Goal: Transaction & Acquisition: Purchase product/service

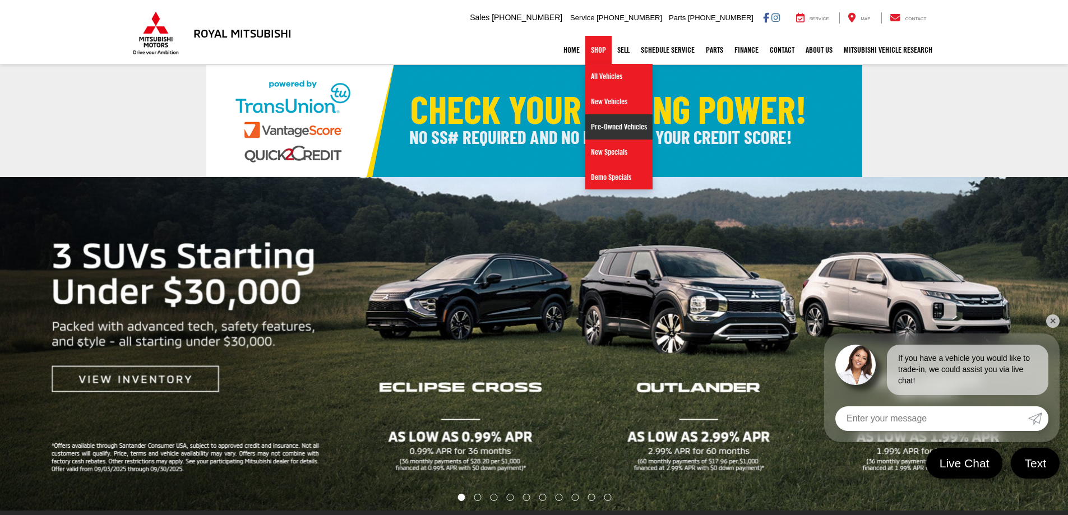
click at [605, 129] on link "Pre-Owned Vehicles" at bounding box center [618, 126] width 67 height 25
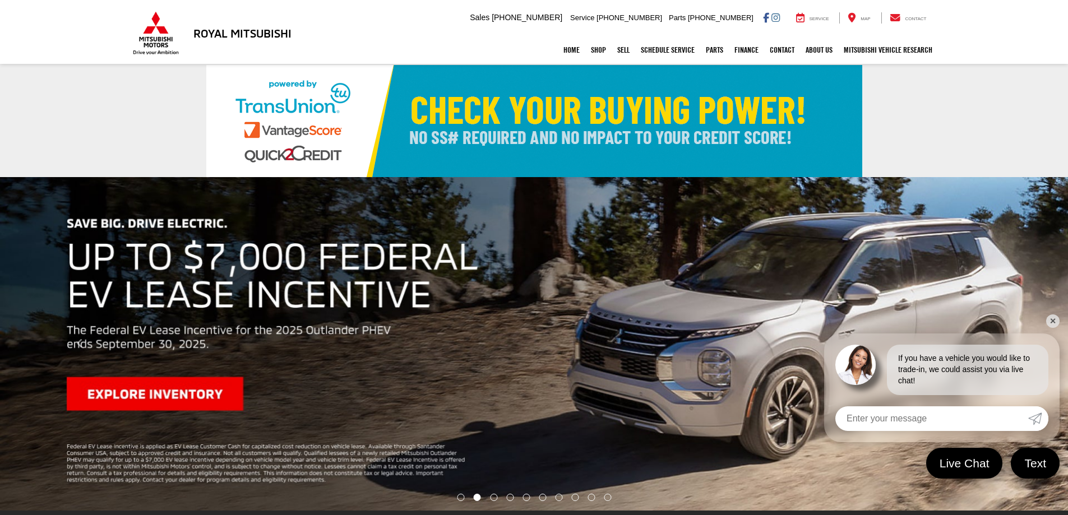
click at [1054, 319] on link "✕" at bounding box center [1052, 321] width 13 height 13
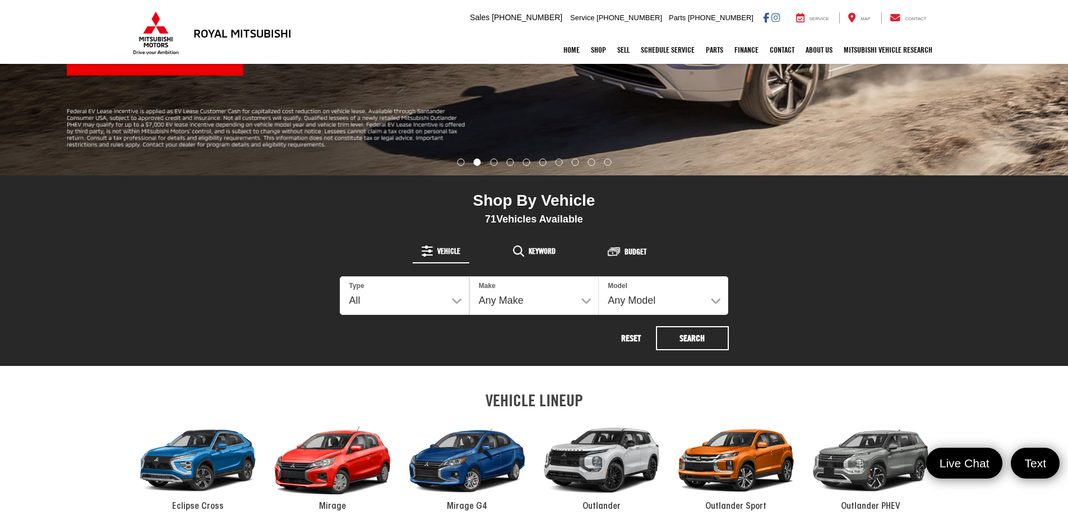
scroll to position [505, 0]
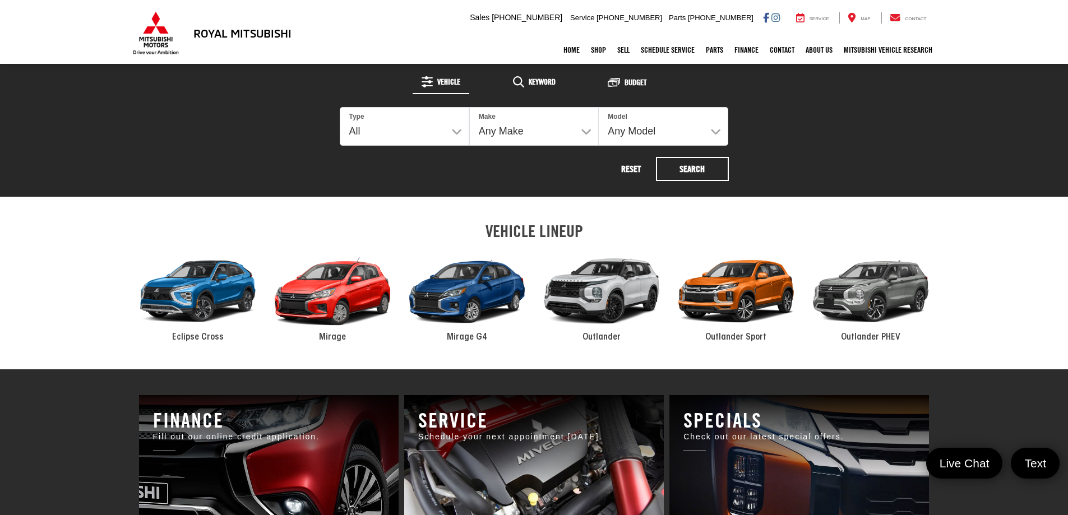
click at [338, 292] on div "2024 Mitsubishi Mirage" at bounding box center [332, 291] width 135 height 91
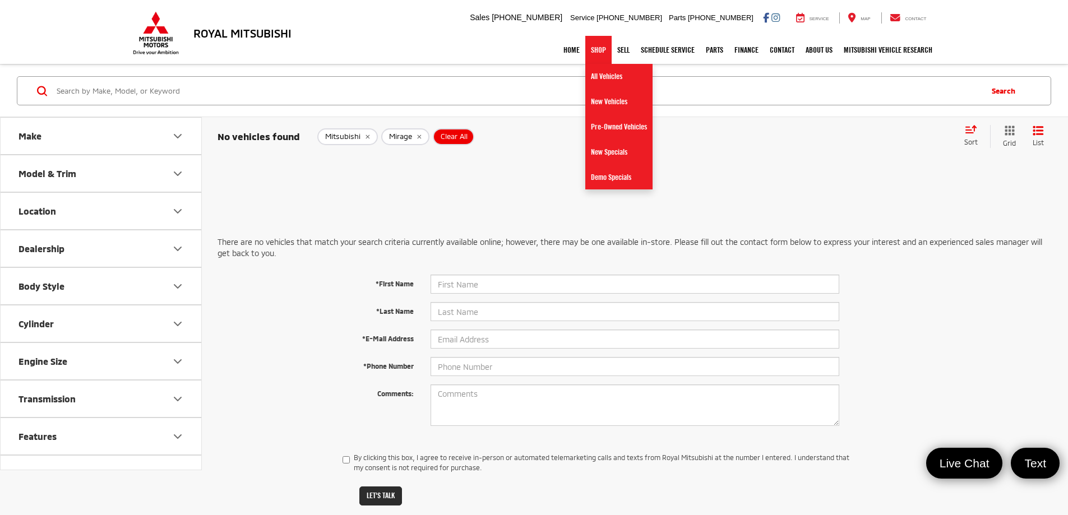
click at [596, 53] on link "Shop" at bounding box center [598, 50] width 26 height 28
click at [590, 72] on link "All Vehicles" at bounding box center [618, 76] width 67 height 25
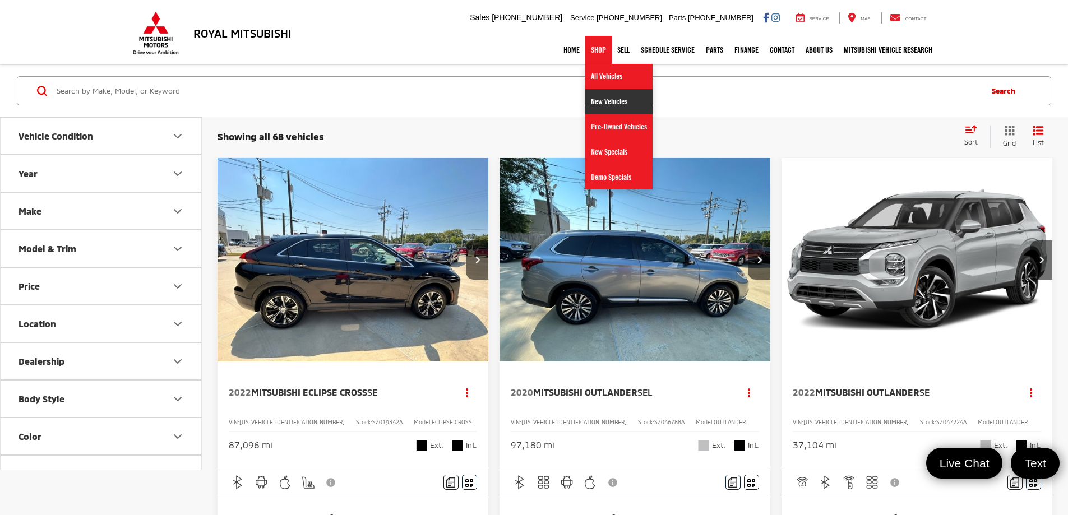
click at [590, 103] on link "New Vehicles" at bounding box center [618, 101] width 67 height 25
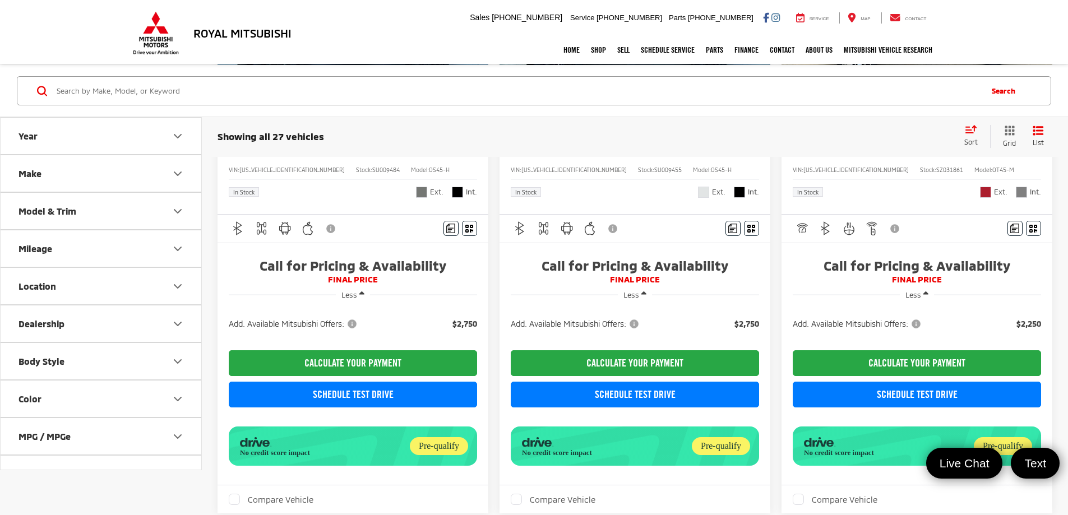
scroll to position [1839, 0]
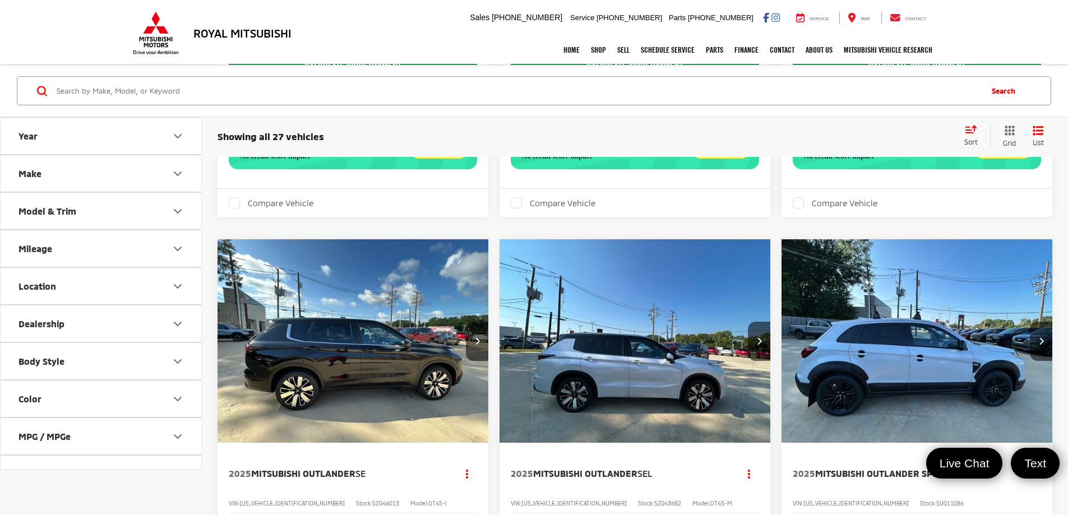
scroll to position [1820, 0]
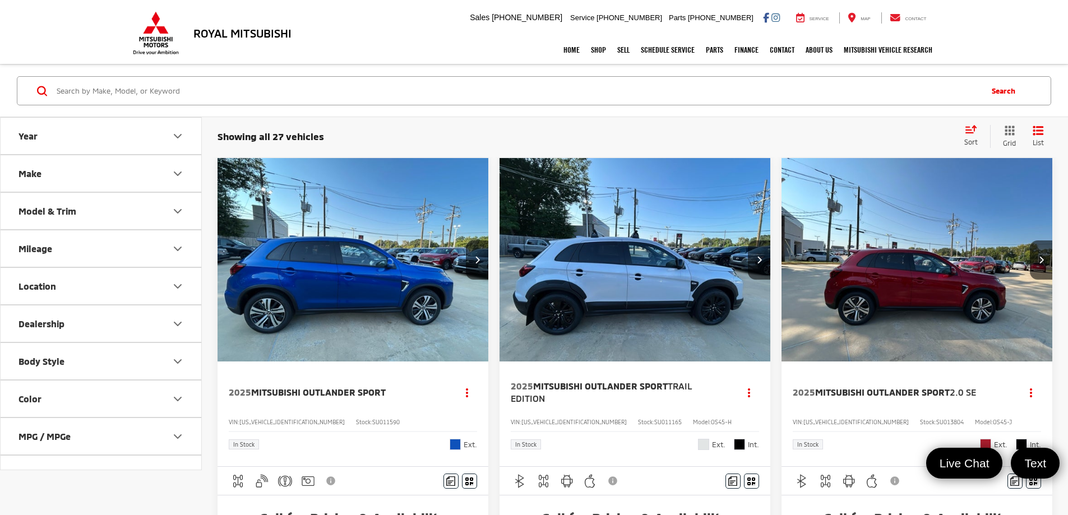
click at [781, 237] on img "2025 Mitsubishi Outlander Sport 2.0 SE 0" at bounding box center [917, 260] width 273 height 205
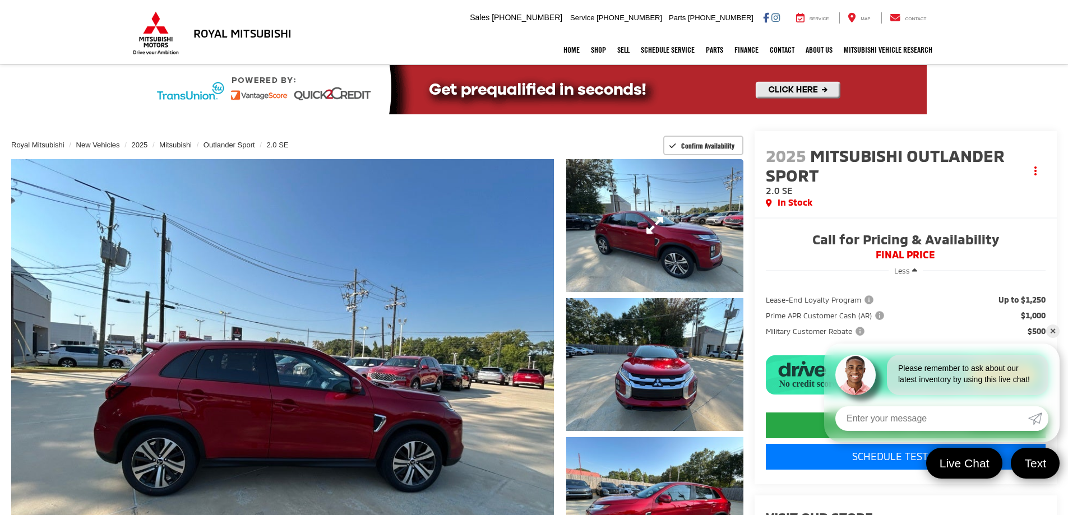
click at [635, 244] on link "Expand Photo 1" at bounding box center [654, 225] width 177 height 133
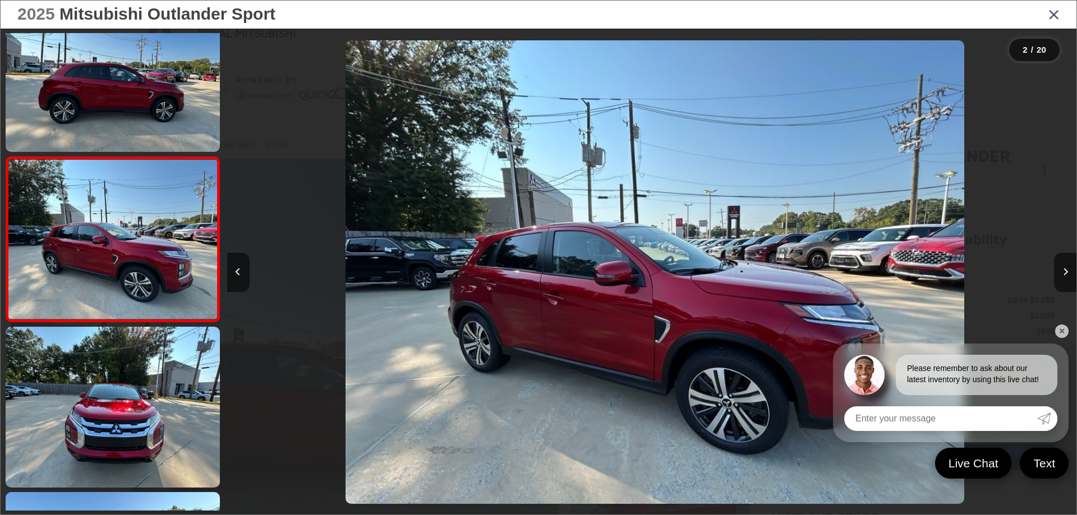
scroll to position [0, 849]
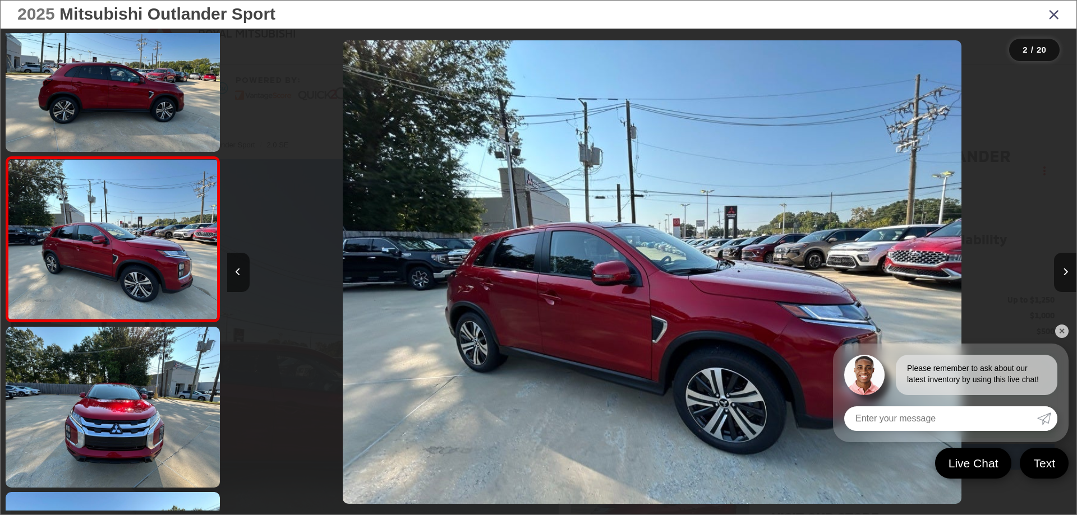
click at [1068, 335] on div at bounding box center [970, 272] width 213 height 487
click at [1065, 333] on link "✕" at bounding box center [1061, 331] width 13 height 13
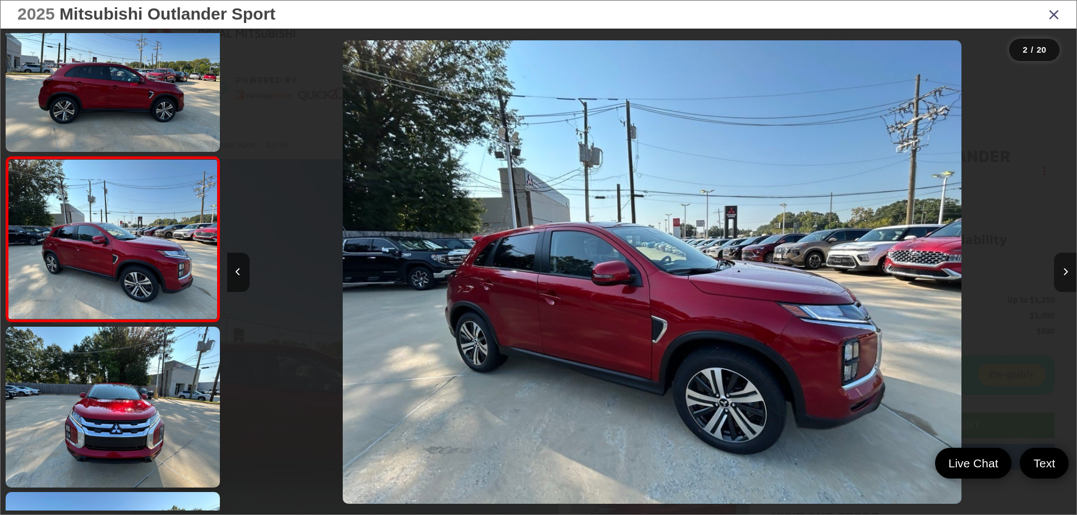
click at [1063, 277] on button "Next image" at bounding box center [1065, 272] width 22 height 39
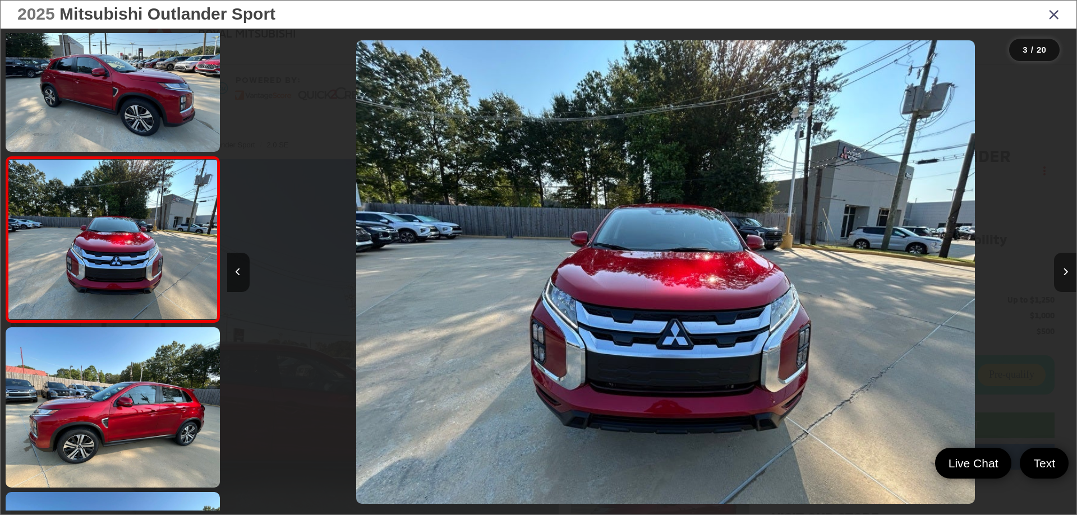
scroll to position [0, 1698]
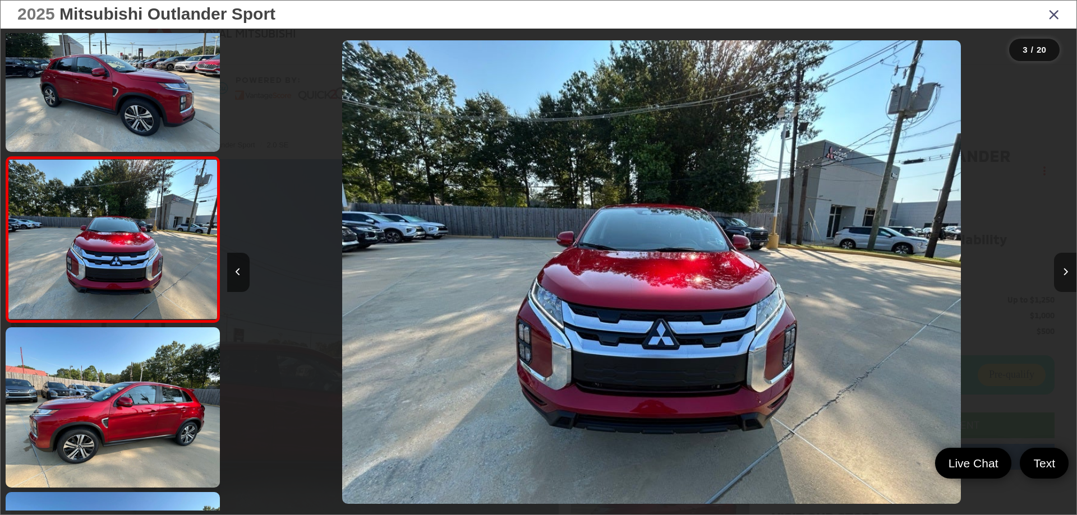
click at [1063, 277] on button "Next image" at bounding box center [1065, 272] width 22 height 39
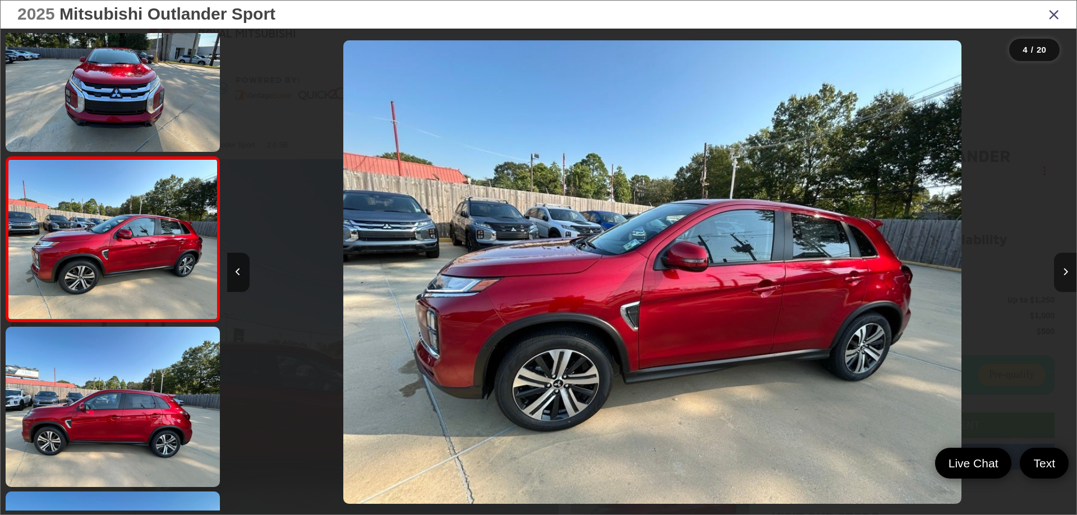
scroll to position [0, 2547]
click at [1063, 276] on icon "Next image" at bounding box center [1065, 272] width 5 height 8
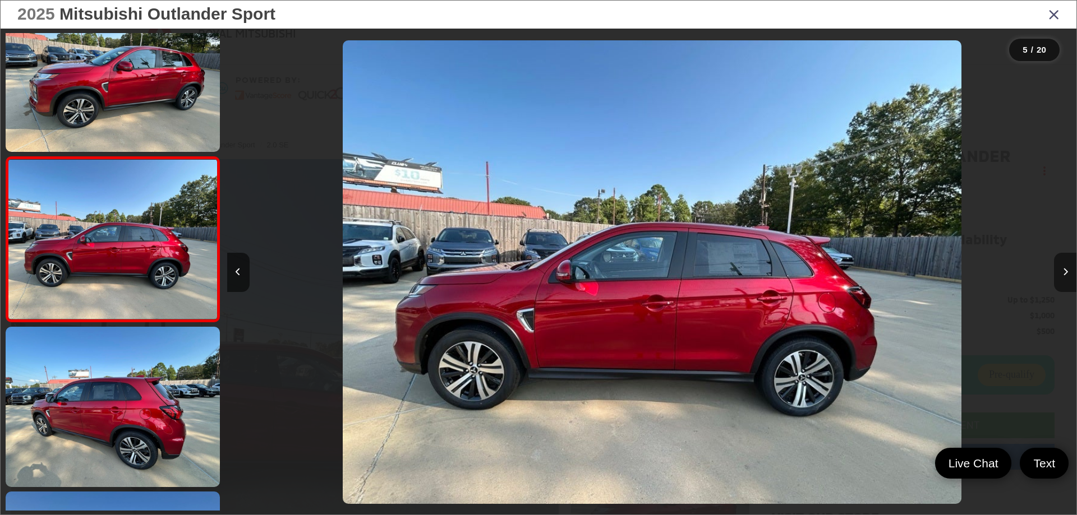
scroll to position [0, 3397]
click at [1063, 276] on icon "Next image" at bounding box center [1065, 272] width 5 height 8
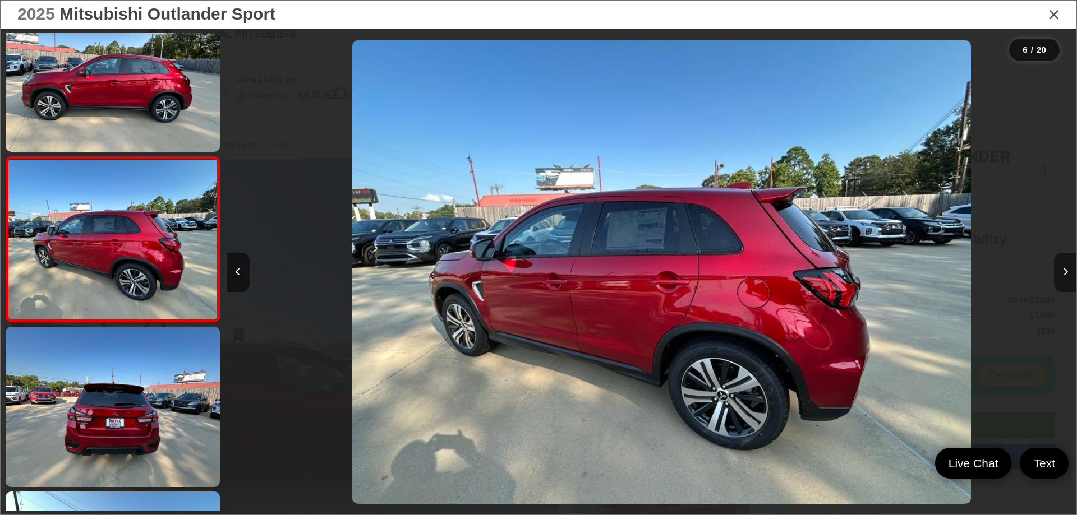
scroll to position [0, 4246]
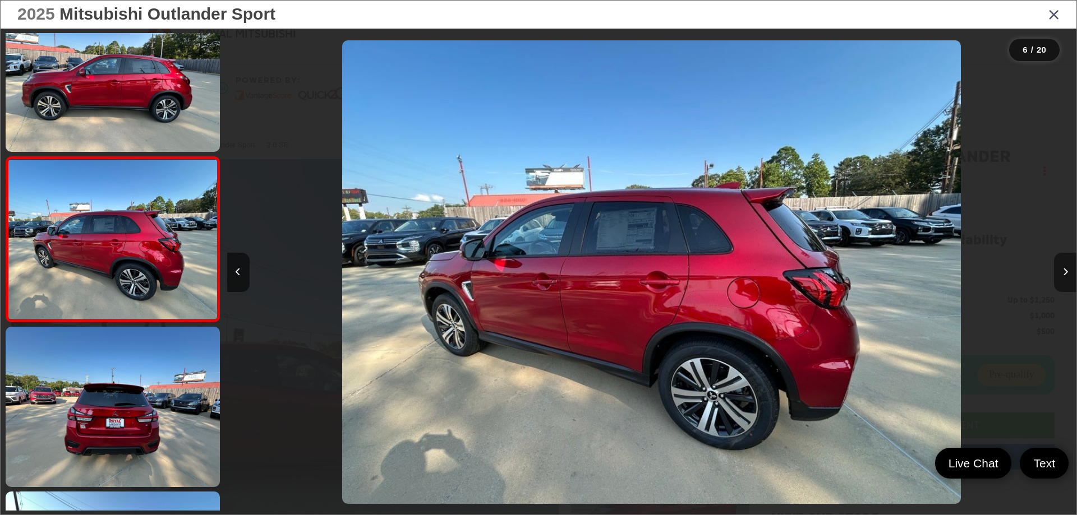
click at [1060, 275] on button "Next image" at bounding box center [1065, 272] width 22 height 39
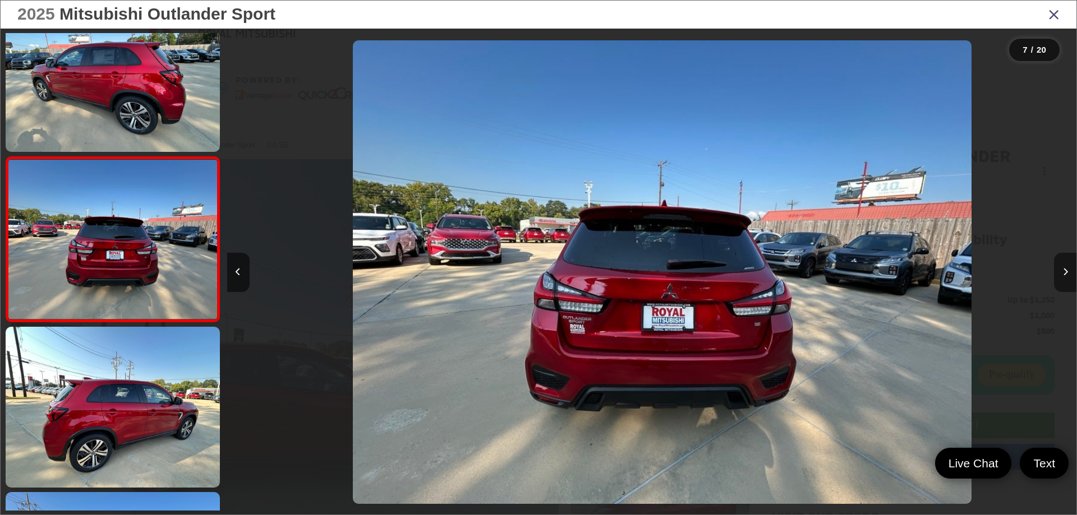
scroll to position [0, 5095]
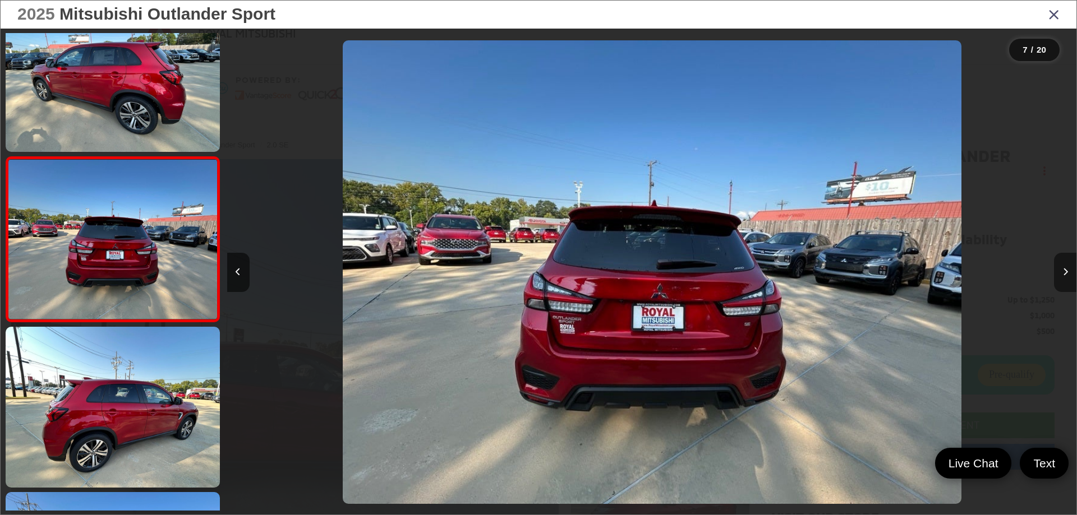
click at [1060, 275] on button "Next image" at bounding box center [1065, 272] width 22 height 39
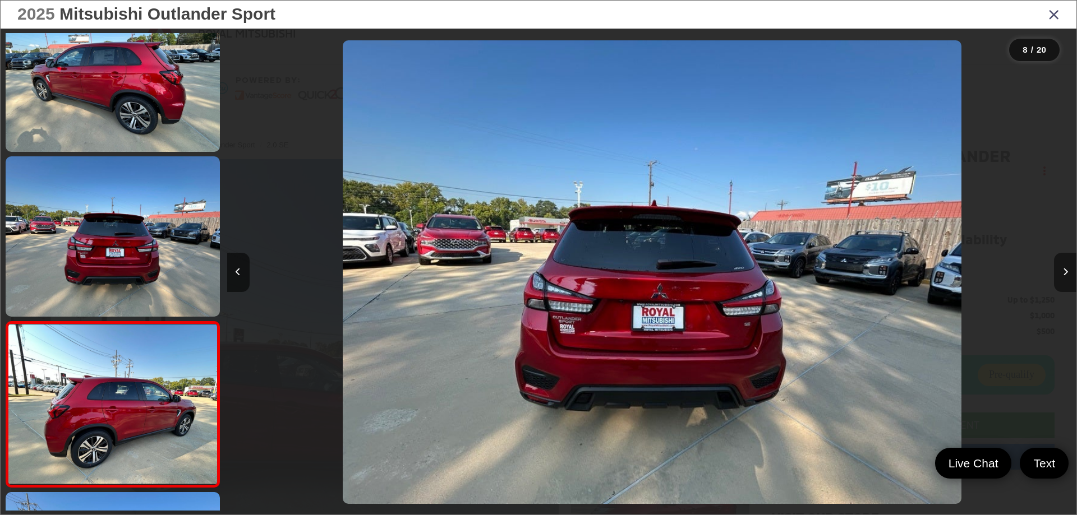
scroll to position [0, 0]
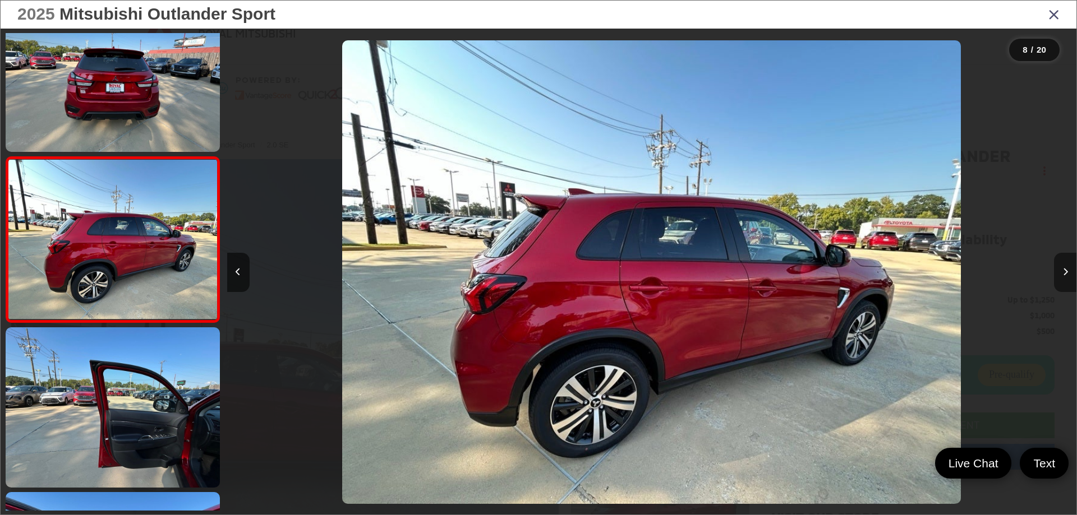
click at [1060, 275] on button "Next image" at bounding box center [1065, 272] width 22 height 39
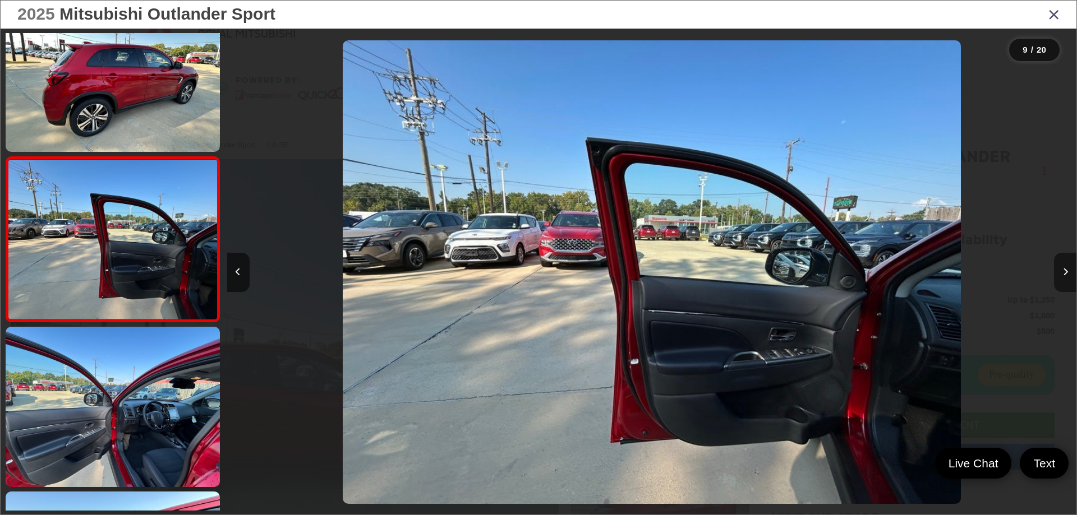
click at [1060, 275] on button "Next image" at bounding box center [1065, 272] width 22 height 39
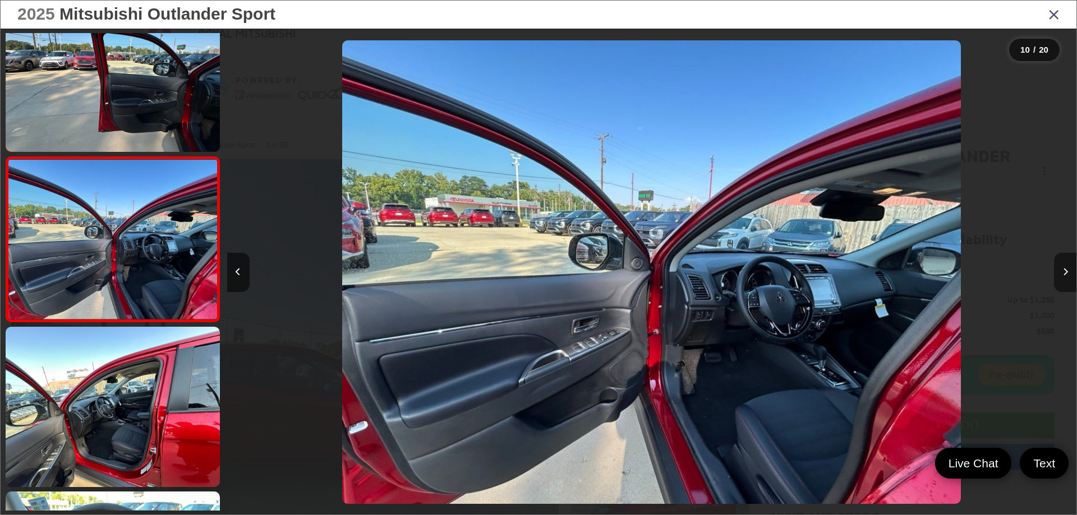
click at [1058, 273] on button "Next image" at bounding box center [1065, 272] width 22 height 39
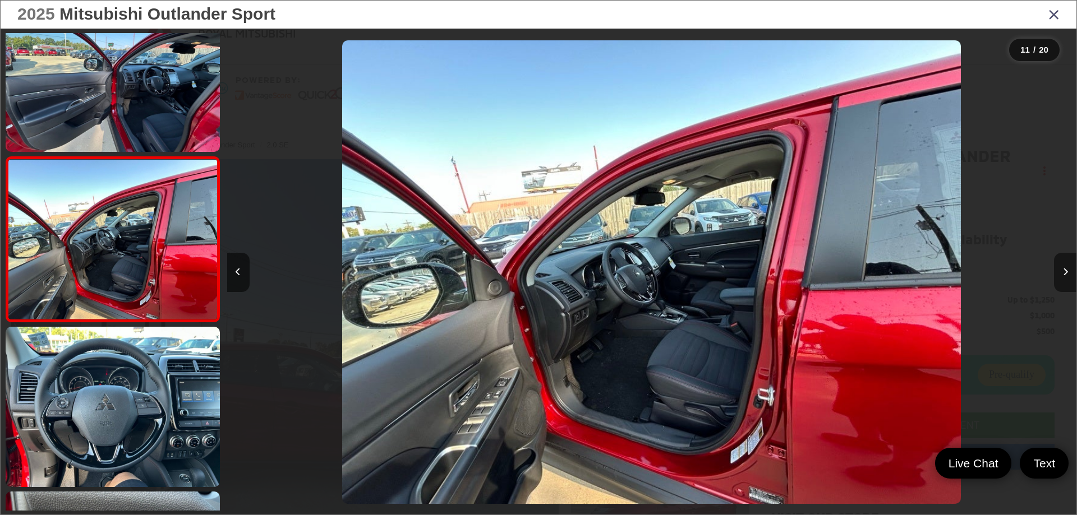
click at [1055, 271] on button "Next image" at bounding box center [1065, 272] width 22 height 39
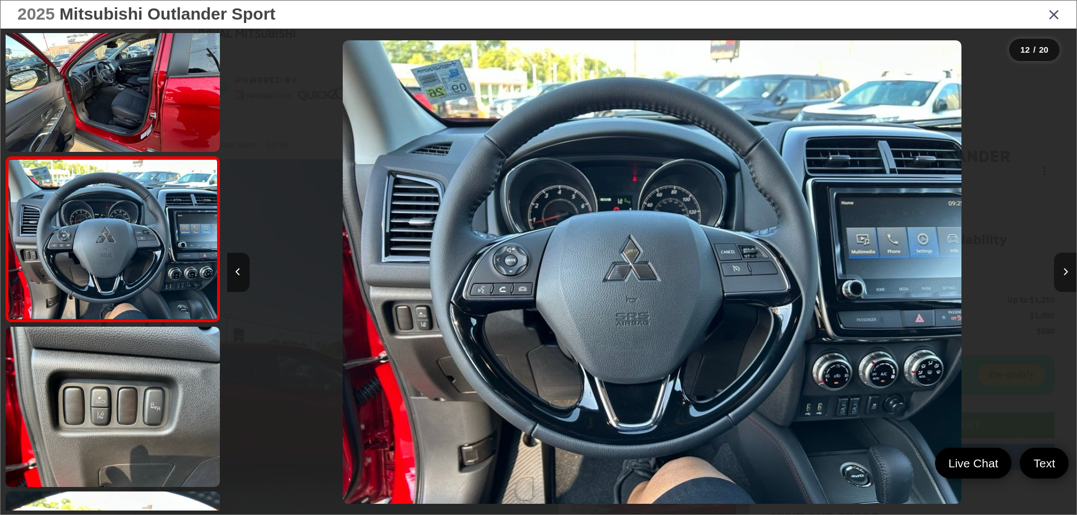
click at [1054, 270] on button "Next image" at bounding box center [1065, 272] width 22 height 39
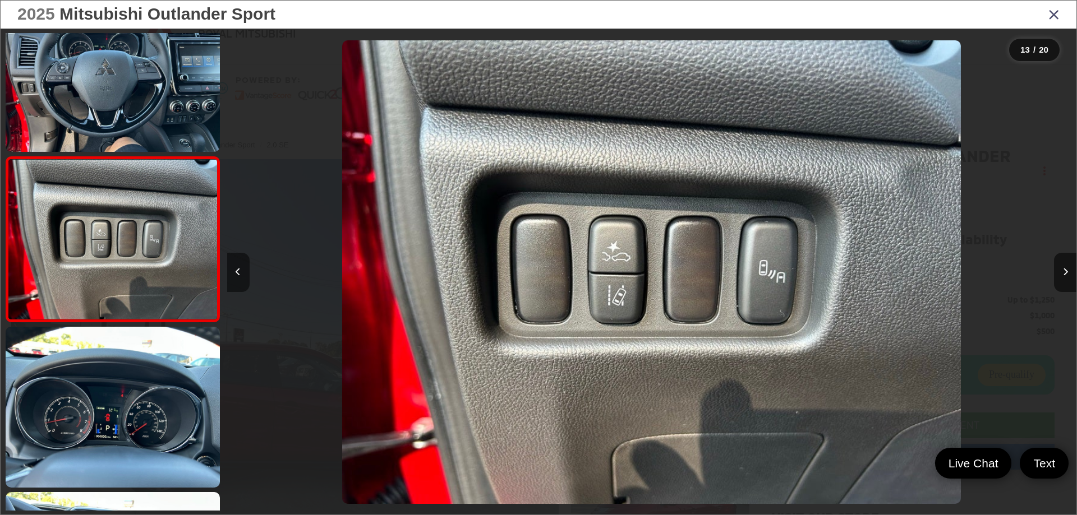
click at [242, 280] on button "Previous image" at bounding box center [238, 272] width 22 height 39
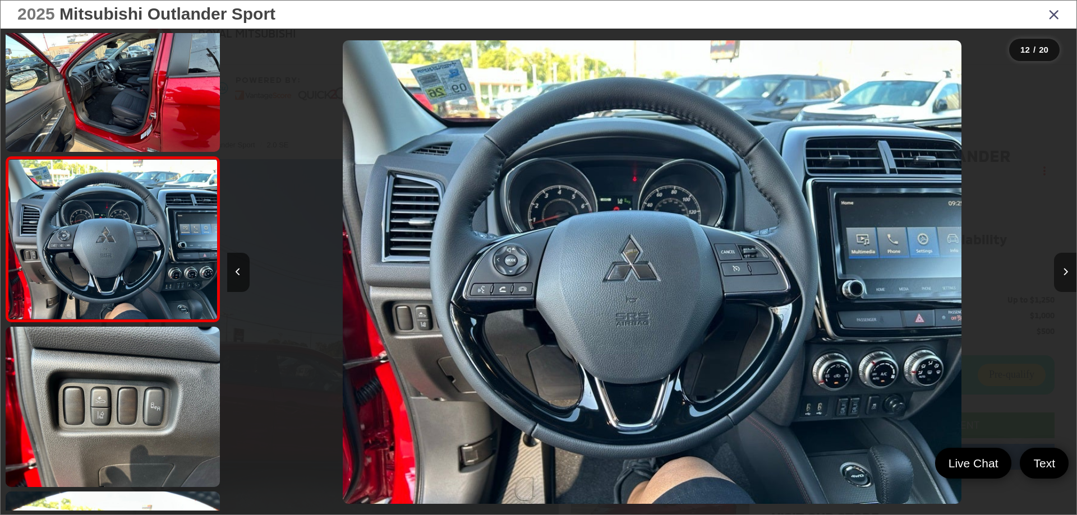
click at [1068, 271] on button "Next image" at bounding box center [1065, 272] width 22 height 39
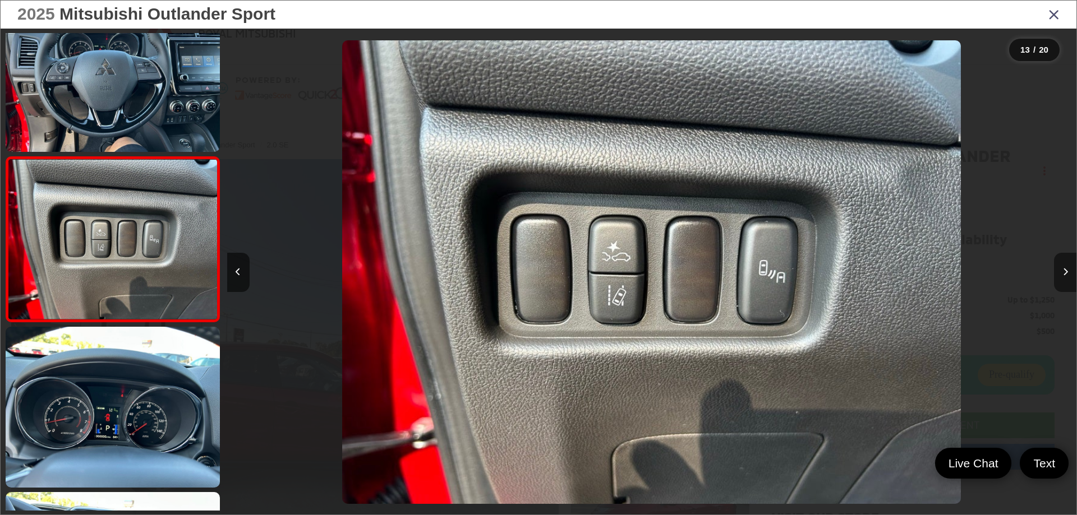
click at [1068, 271] on button "Next image" at bounding box center [1065, 272] width 22 height 39
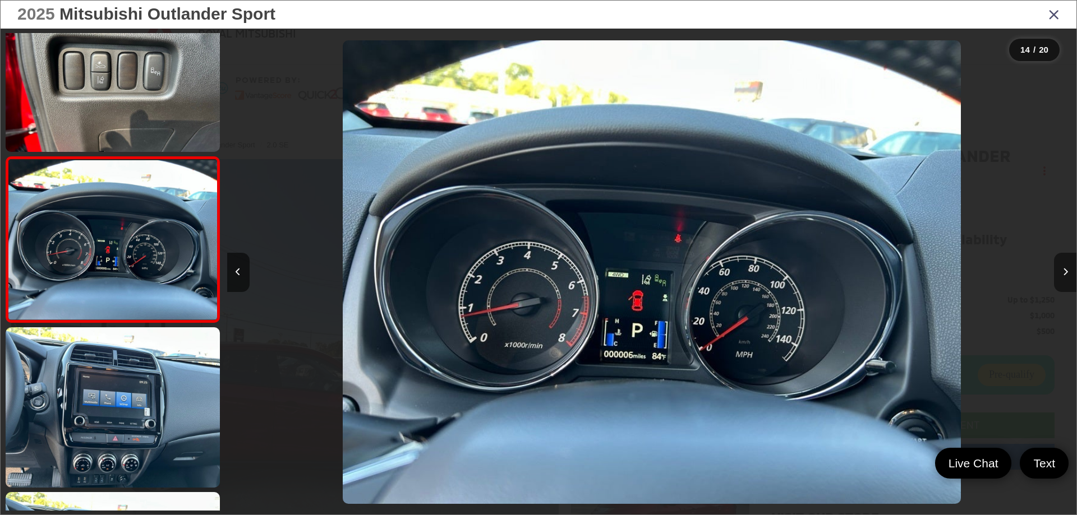
click at [1068, 270] on button "Next image" at bounding box center [1065, 272] width 22 height 39
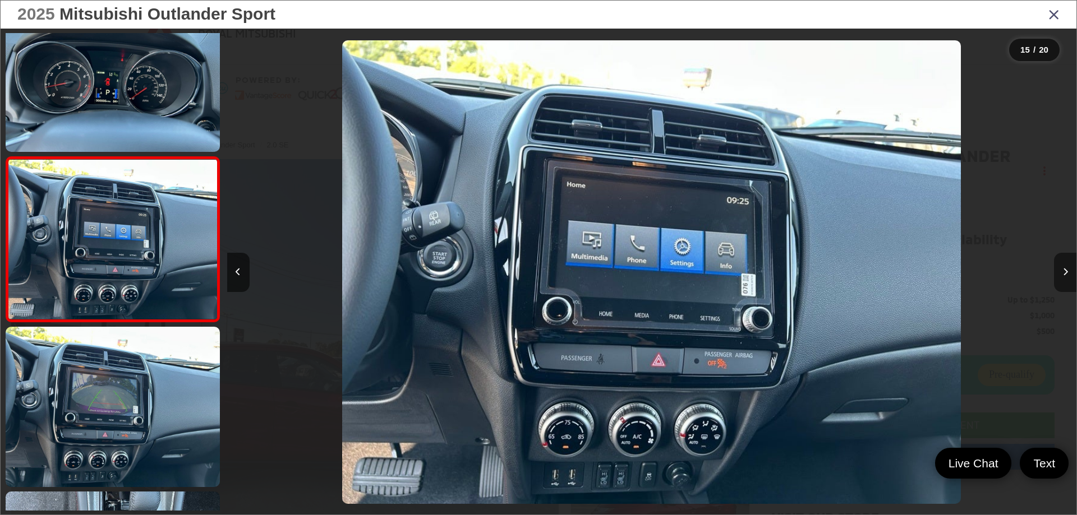
click at [1068, 268] on button "Next image" at bounding box center [1065, 272] width 22 height 39
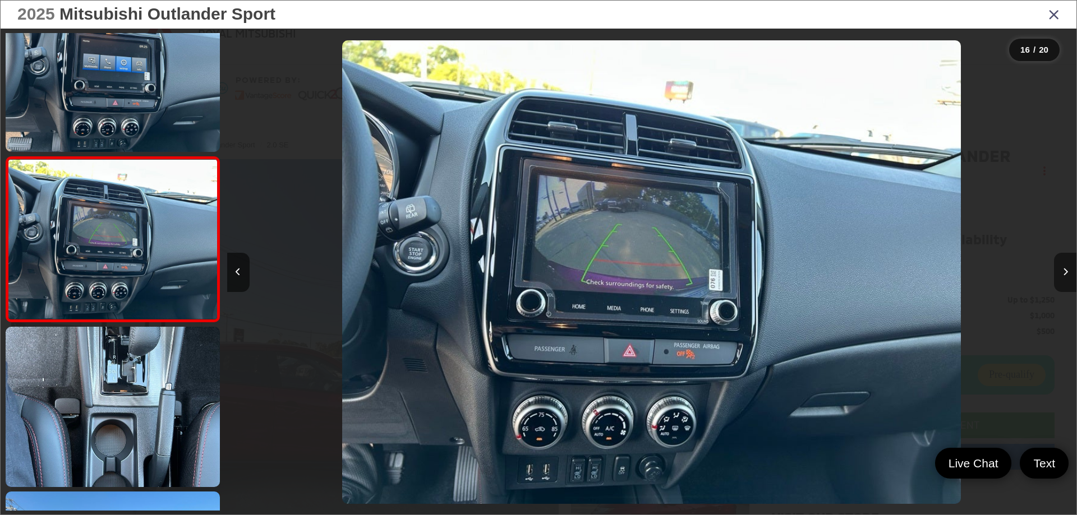
click at [1066, 265] on button "Next image" at bounding box center [1065, 272] width 22 height 39
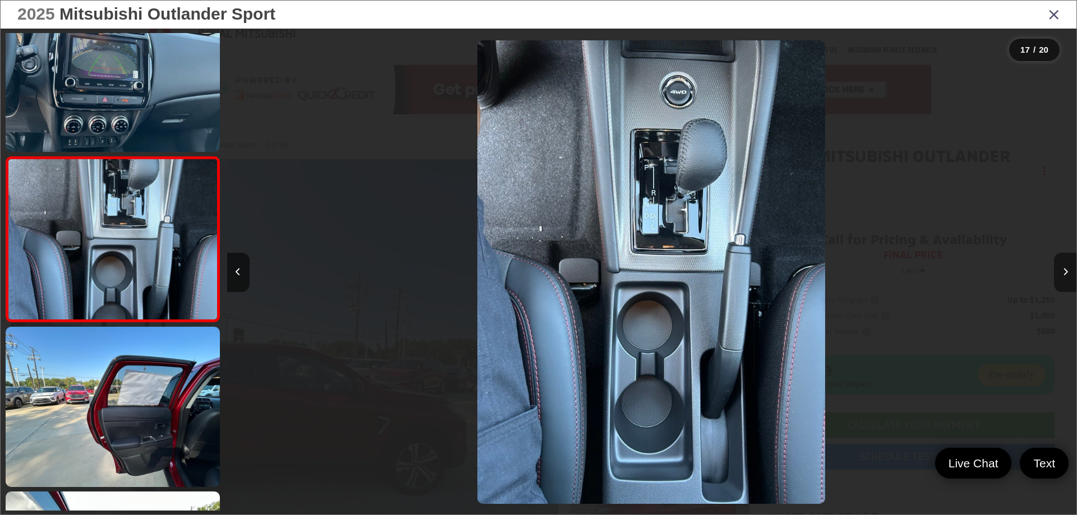
click at [1065, 264] on button "Next image" at bounding box center [1065, 272] width 22 height 39
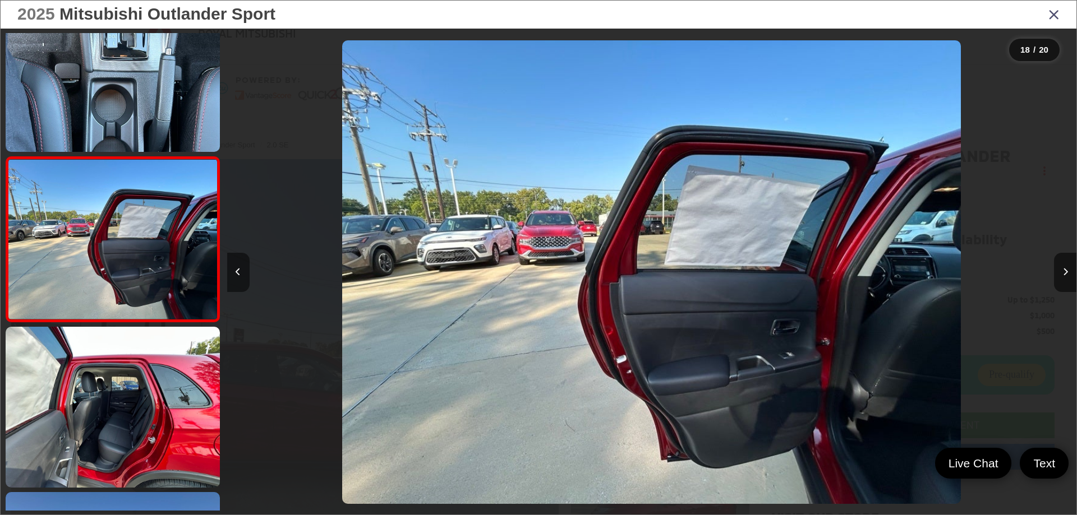
click at [233, 276] on button "Previous image" at bounding box center [238, 272] width 22 height 39
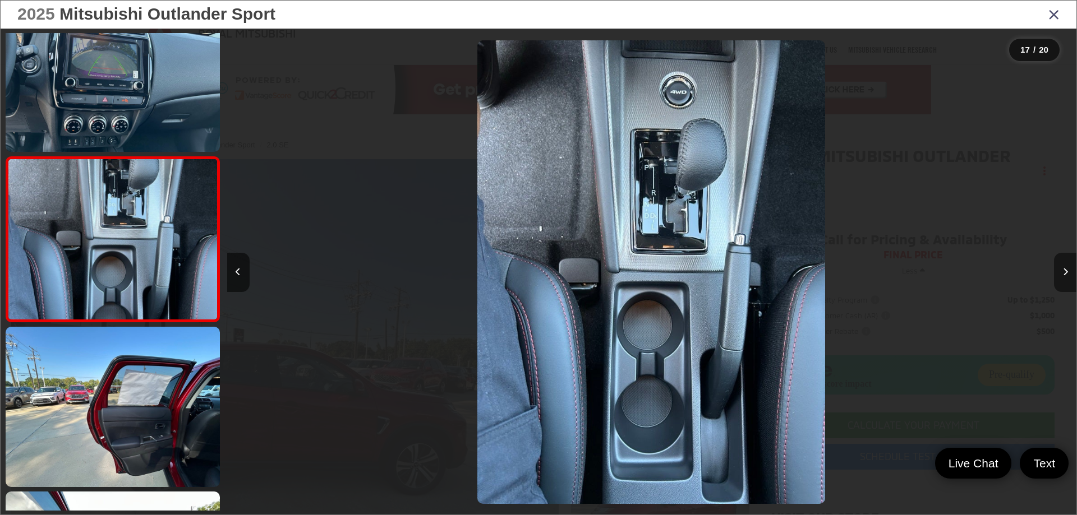
click at [1068, 269] on button "Next image" at bounding box center [1065, 272] width 22 height 39
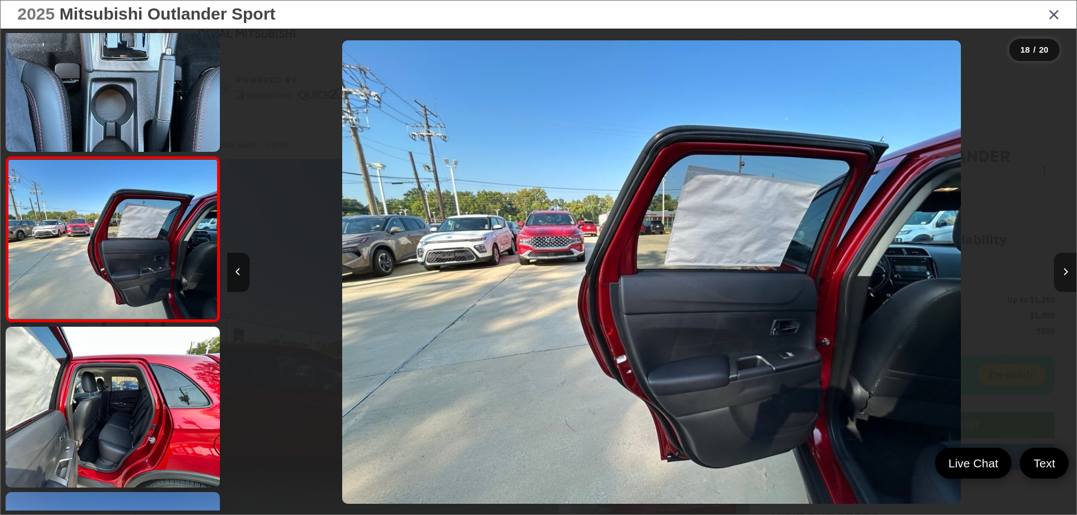
click at [1068, 269] on button "Next image" at bounding box center [1065, 272] width 22 height 39
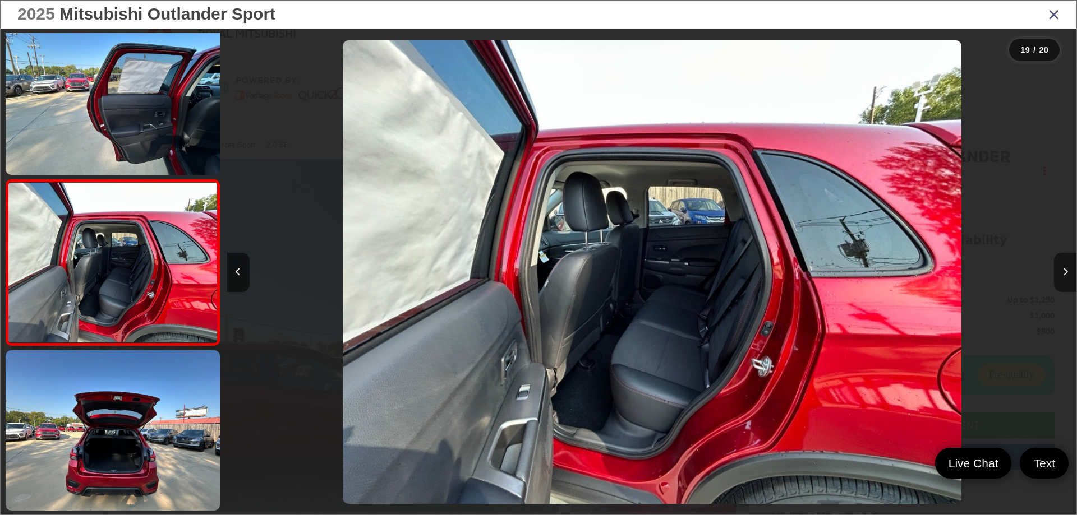
click at [1068, 269] on button "Next image" at bounding box center [1065, 272] width 22 height 39
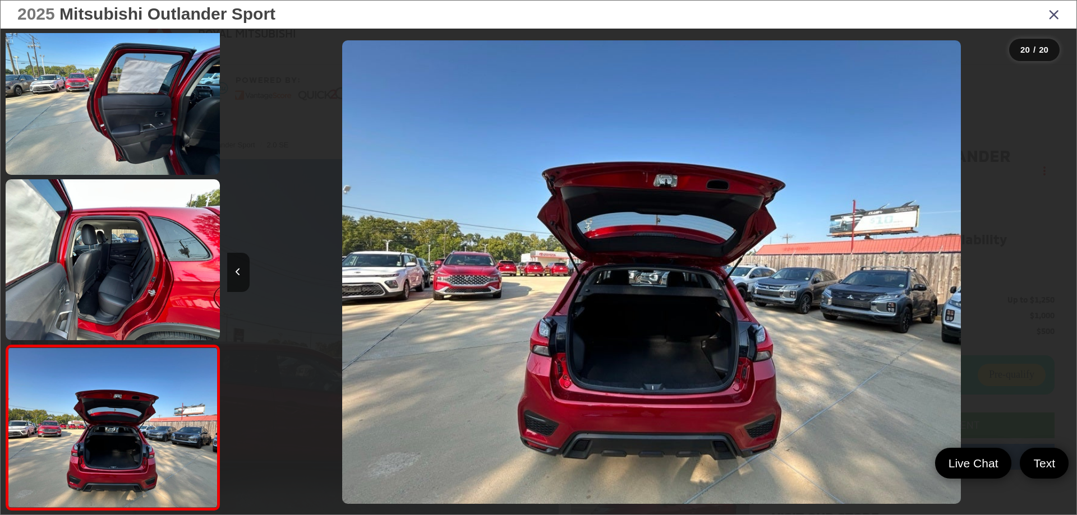
click at [1068, 269] on div at bounding box center [970, 272] width 213 height 487
click at [1053, 16] on icon "Close gallery" at bounding box center [1053, 14] width 11 height 15
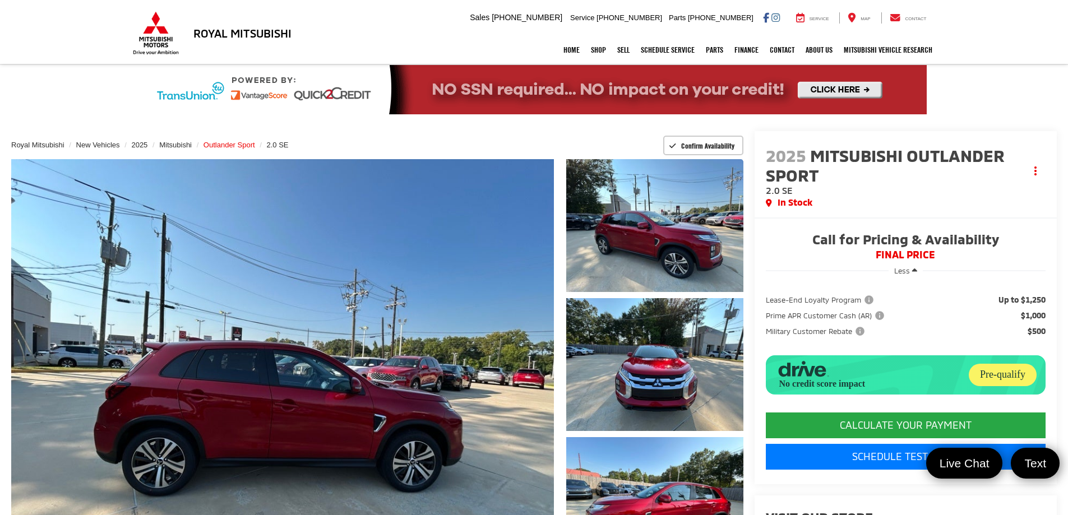
click at [218, 145] on span "Outlander Sport" at bounding box center [230, 145] width 52 height 8
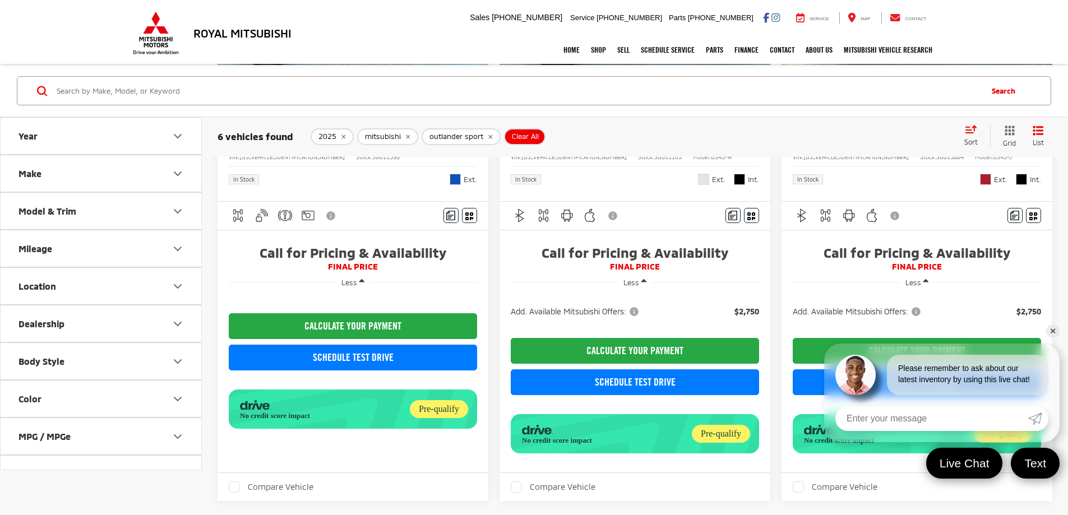
scroll to position [953, 0]
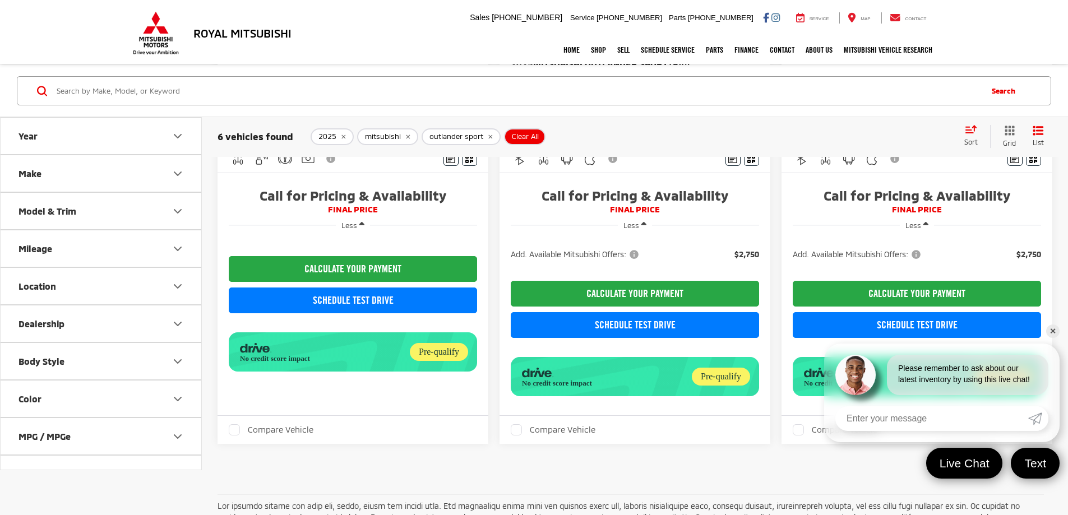
click at [793, 271] on capital-one-entry-button at bounding box center [793, 271] width 0 height 0
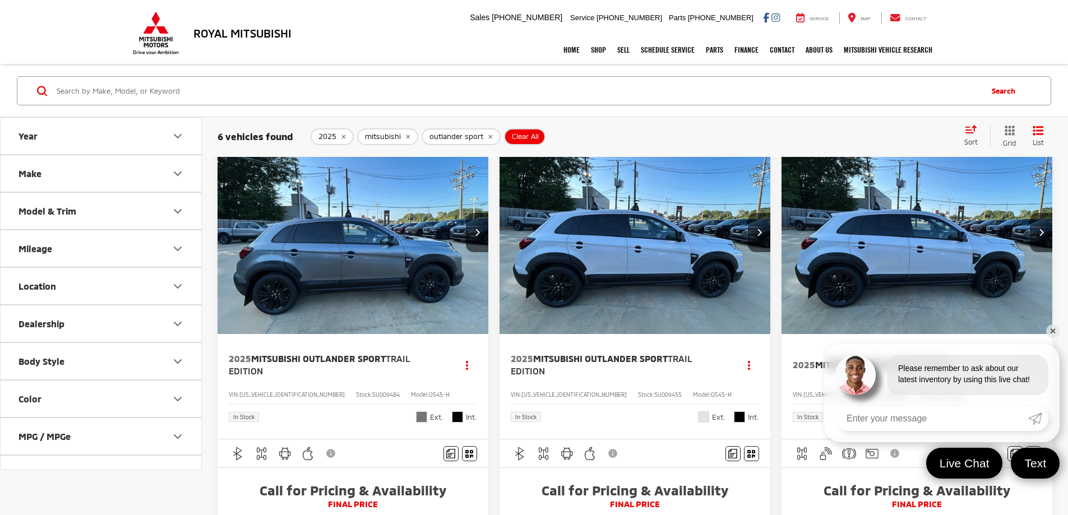
scroll to position [0, 0]
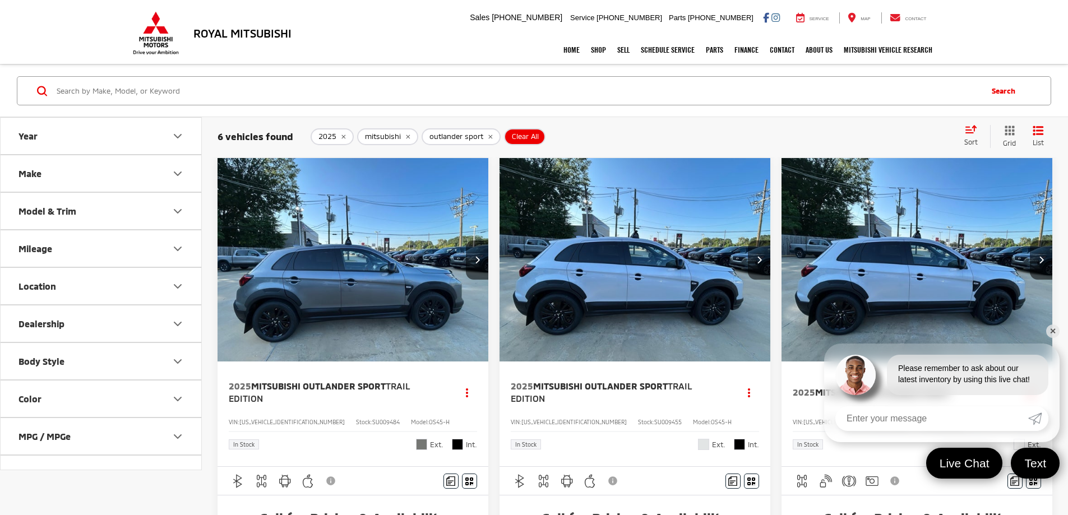
click at [1051, 332] on link "✕" at bounding box center [1052, 331] width 13 height 13
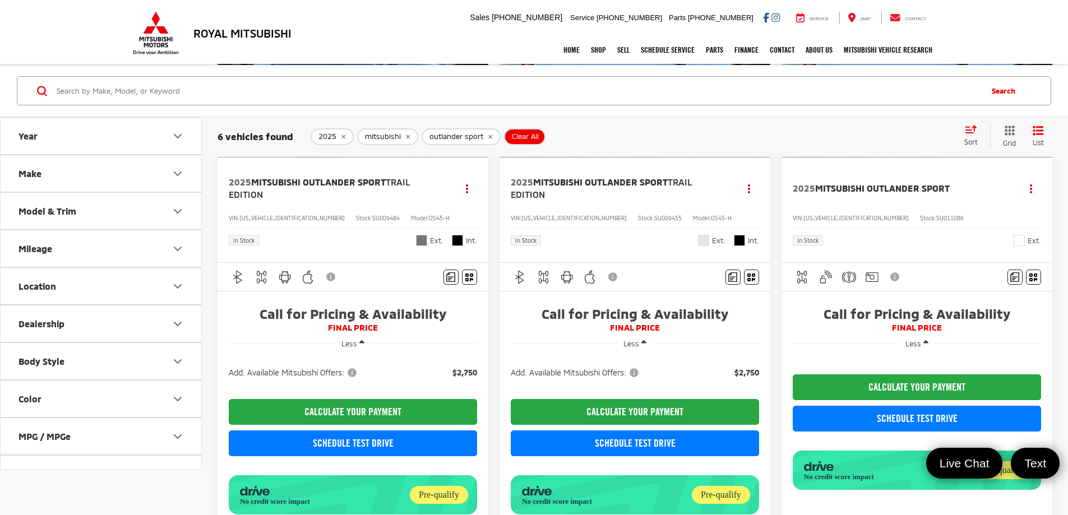
scroll to position [224, 0]
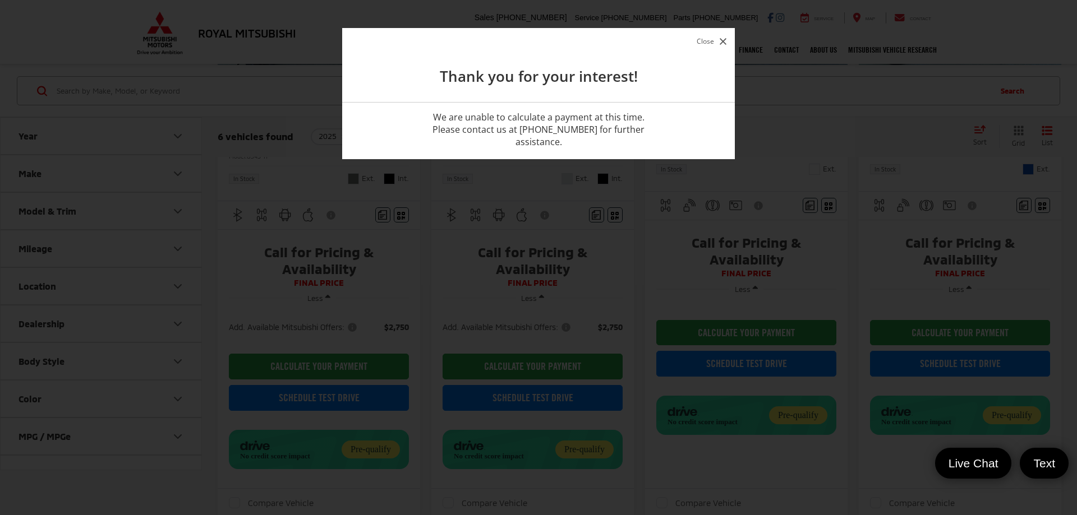
click at [715, 38] on button "Close" at bounding box center [711, 41] width 35 height 15
